Goal: Go to known website: Go to known website

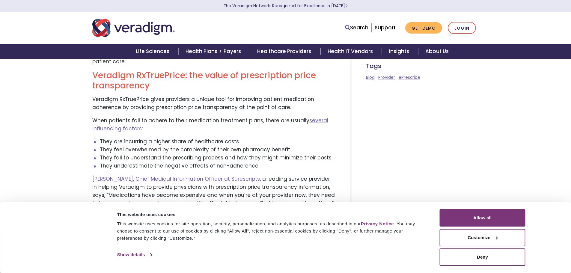
scroll to position [689, 0]
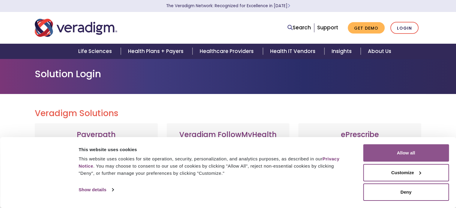
click at [407, 158] on button "Allow all" at bounding box center [406, 152] width 86 height 17
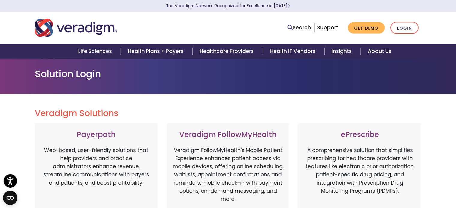
scroll to position [210, 0]
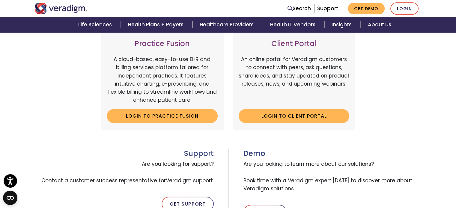
click at [143, 125] on div "Practice Fusion A cloud-based, easy-to-use EHR and billing services platform ta…" at bounding box center [162, 81] width 123 height 98
click at [144, 116] on link "Login to Practice Fusion" at bounding box center [162, 116] width 111 height 14
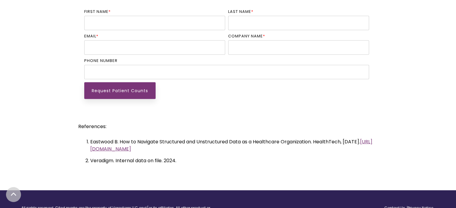
scroll to position [1552, 0]
